Goal: Find specific page/section

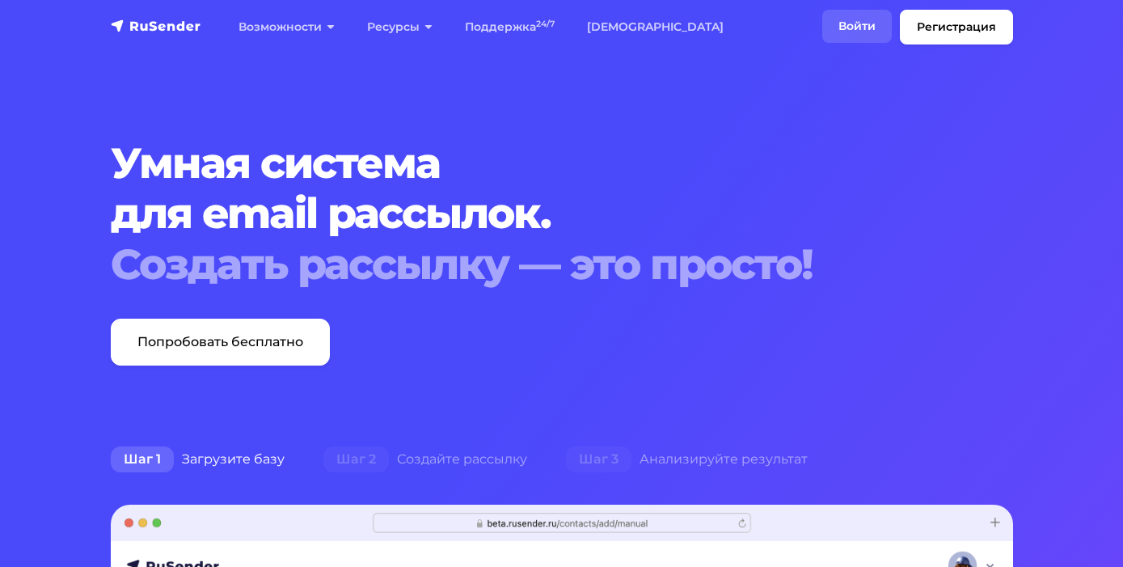
click at [857, 33] on link "Войти" at bounding box center [857, 26] width 70 height 33
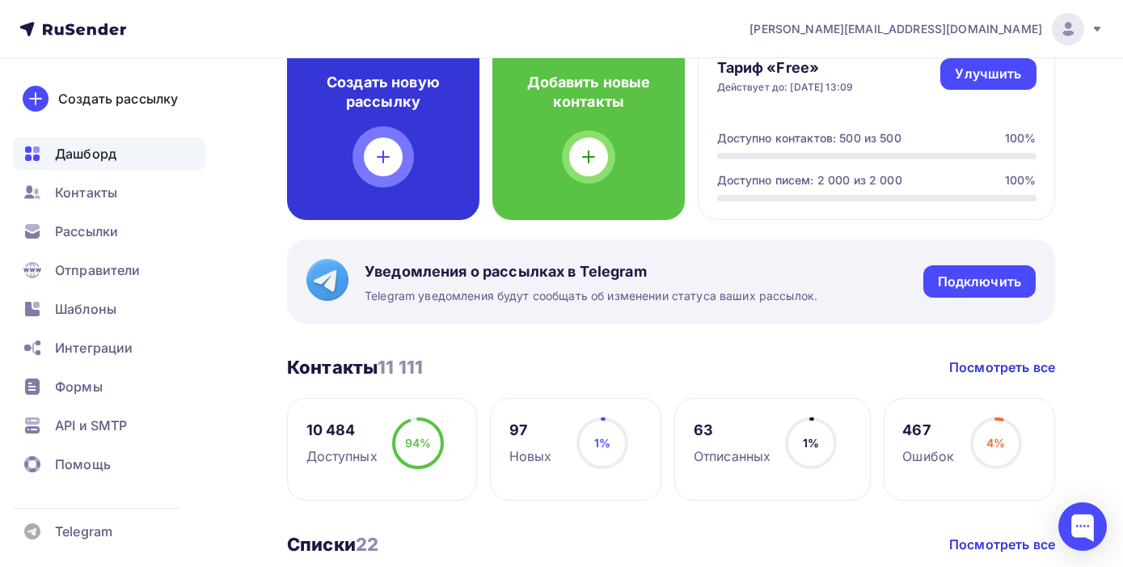
scroll to position [115, 0]
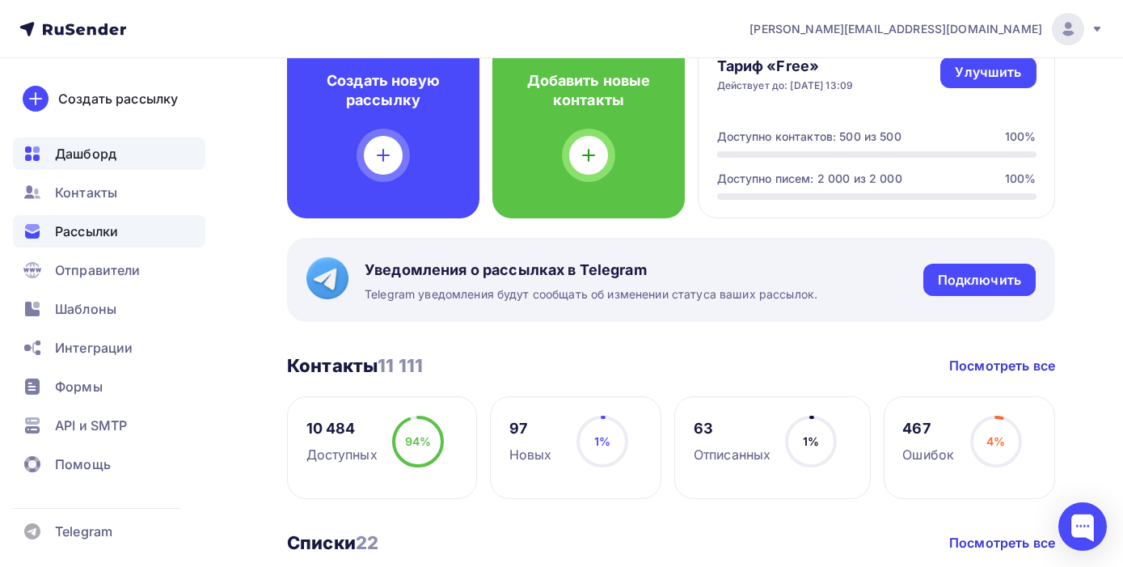
click at [141, 240] on div "Рассылки" at bounding box center [109, 231] width 192 height 32
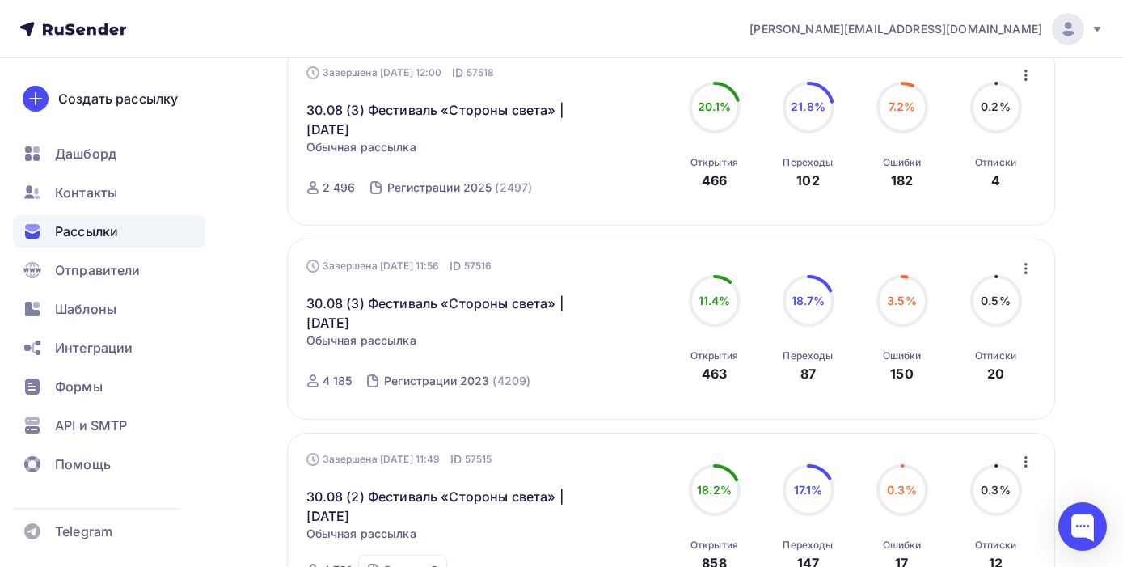
scroll to position [269, 0]
click at [895, 120] on circle at bounding box center [902, 106] width 48 height 48
click at [904, 176] on div "182" at bounding box center [902, 179] width 22 height 19
